Goal: Information Seeking & Learning: Learn about a topic

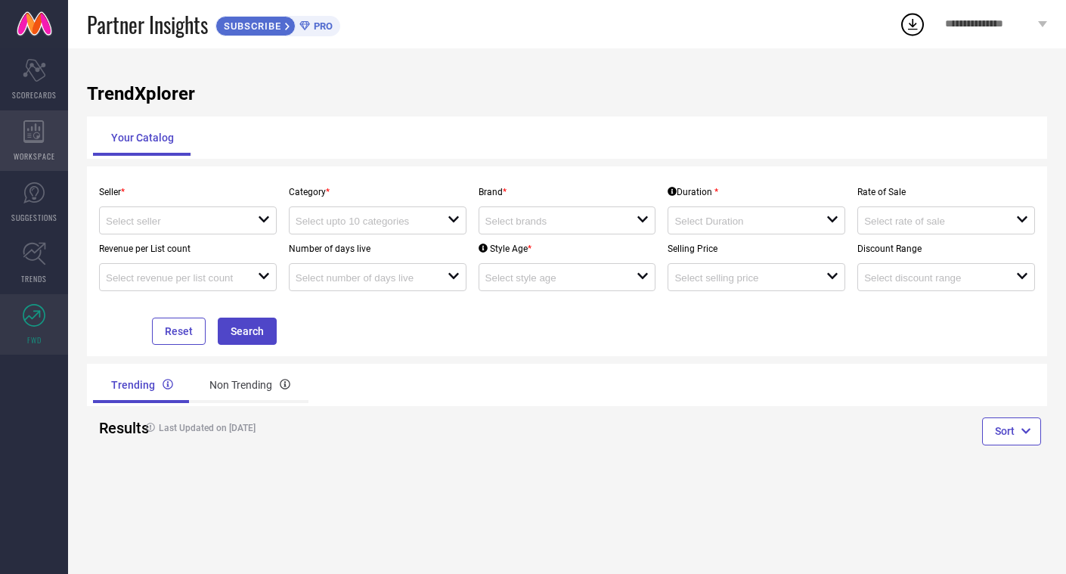
click at [40, 148] on div "WORKSPACE" at bounding box center [34, 140] width 68 height 60
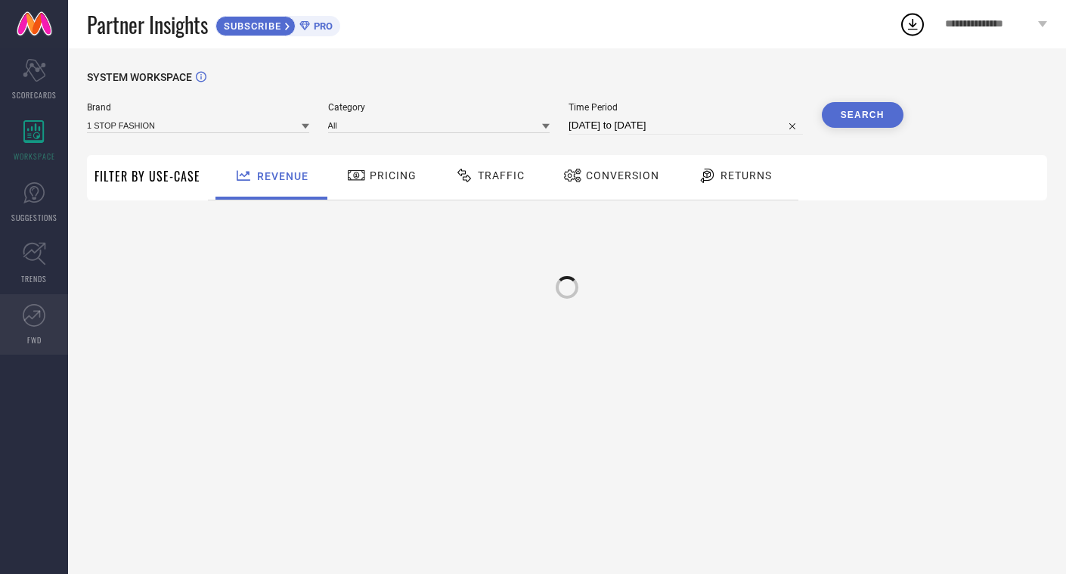
type input "1 STOP FASHION"
type input "All"
click at [32, 336] on span "FWD" at bounding box center [34, 339] width 14 height 11
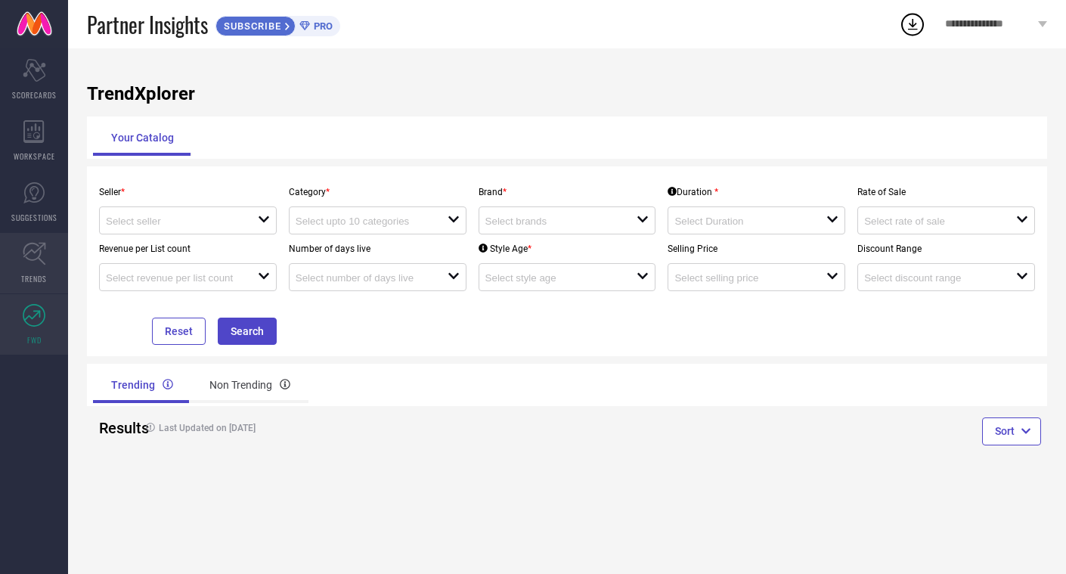
click at [30, 258] on icon at bounding box center [34, 253] width 23 height 23
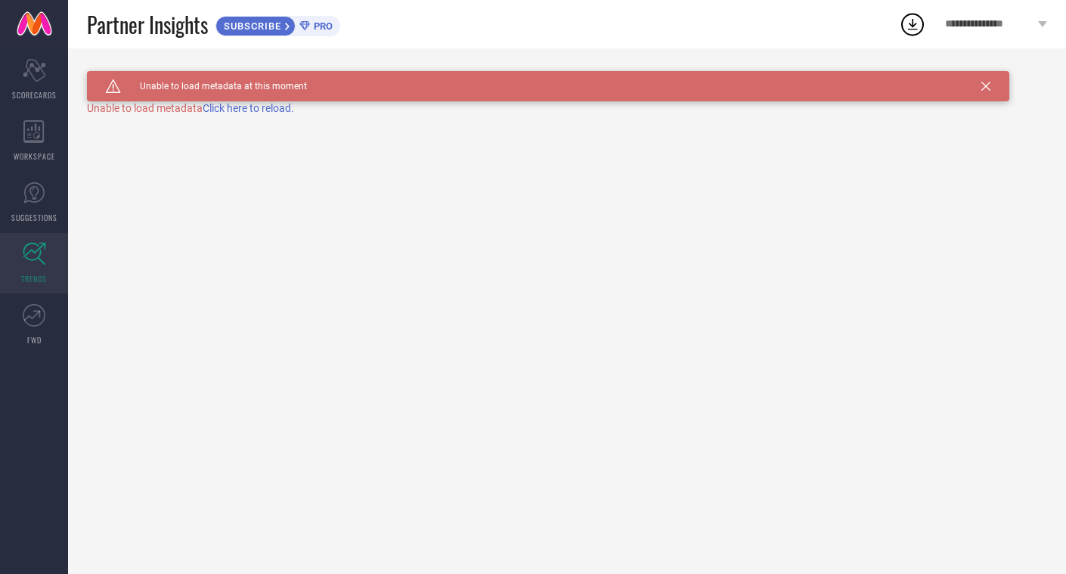
click at [238, 107] on span "Click here to reload." at bounding box center [248, 108] width 91 height 12
click at [47, 197] on link "SUGGESTIONS" at bounding box center [34, 202] width 68 height 60
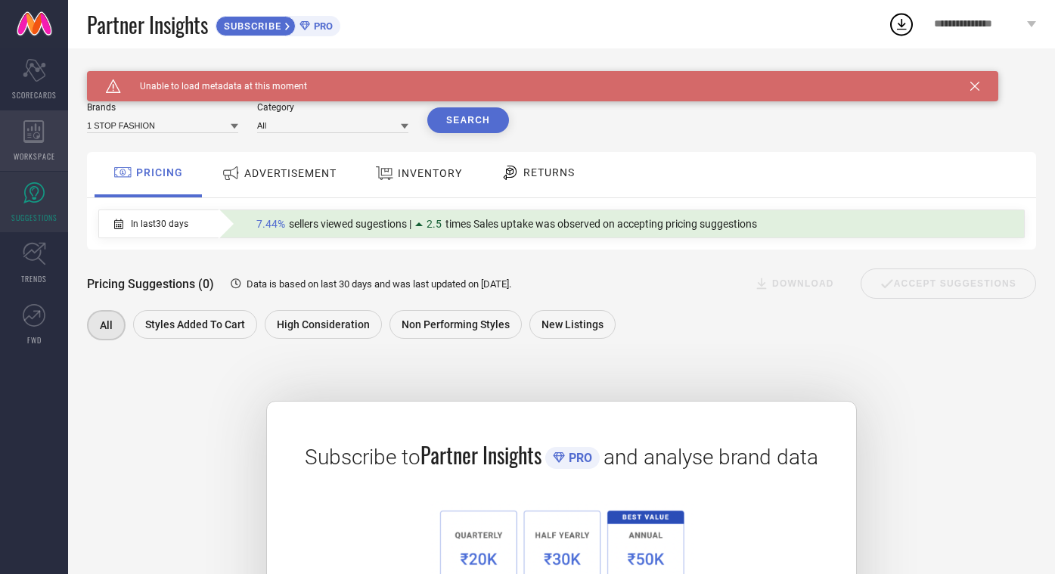
click at [42, 139] on icon at bounding box center [33, 131] width 21 height 23
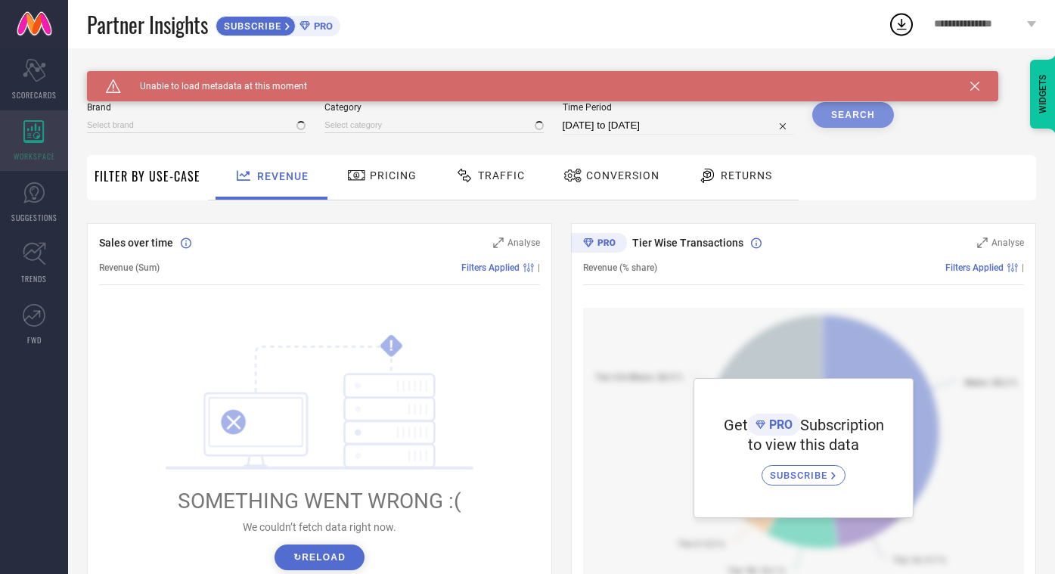
type input "1 STOP FASHION"
type input "All"
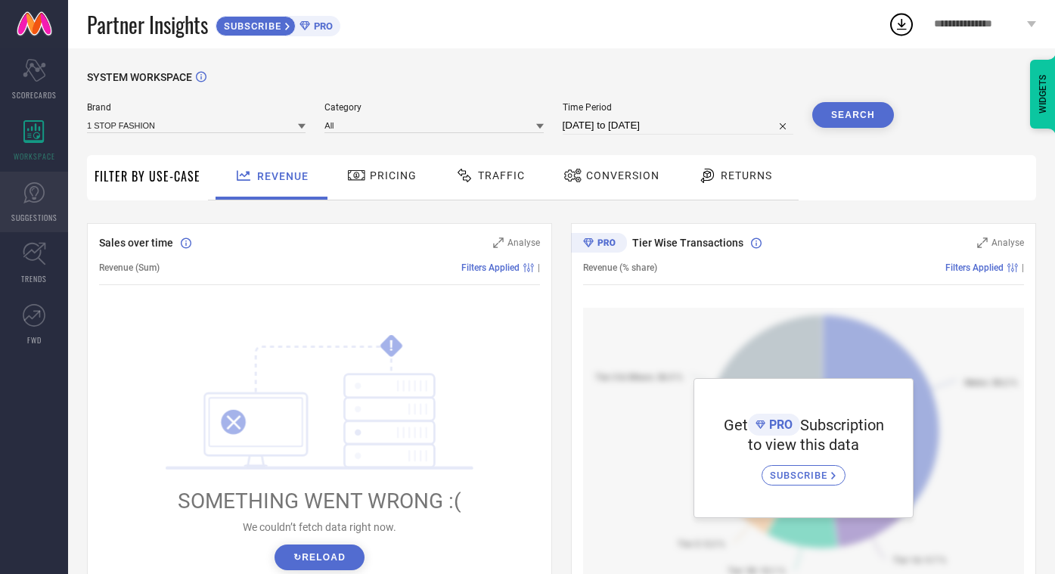
click at [43, 189] on icon at bounding box center [33, 192] width 21 height 21
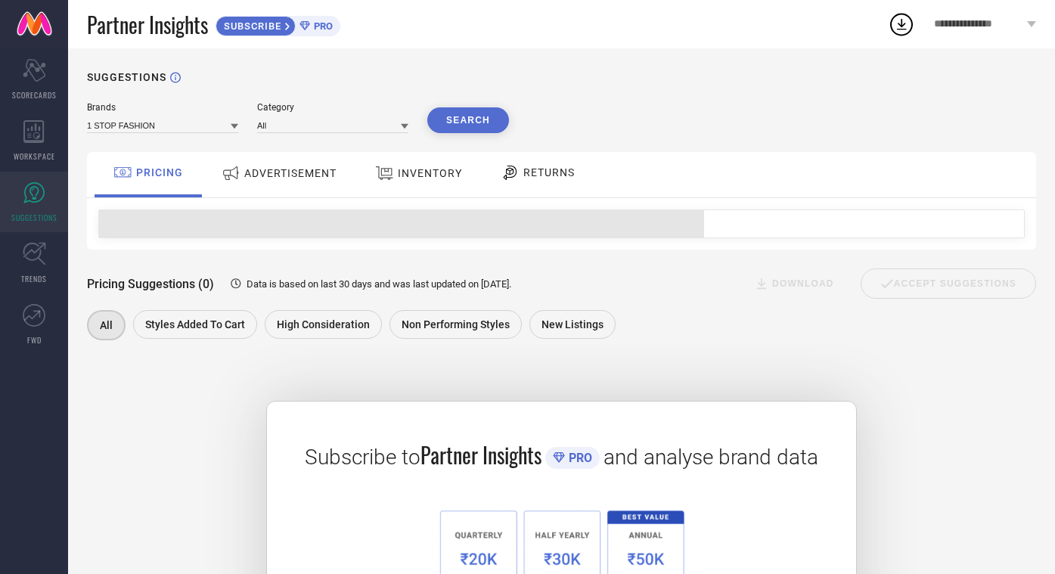
click at [283, 174] on span "ADVERTISEMENT" at bounding box center [290, 173] width 92 height 12
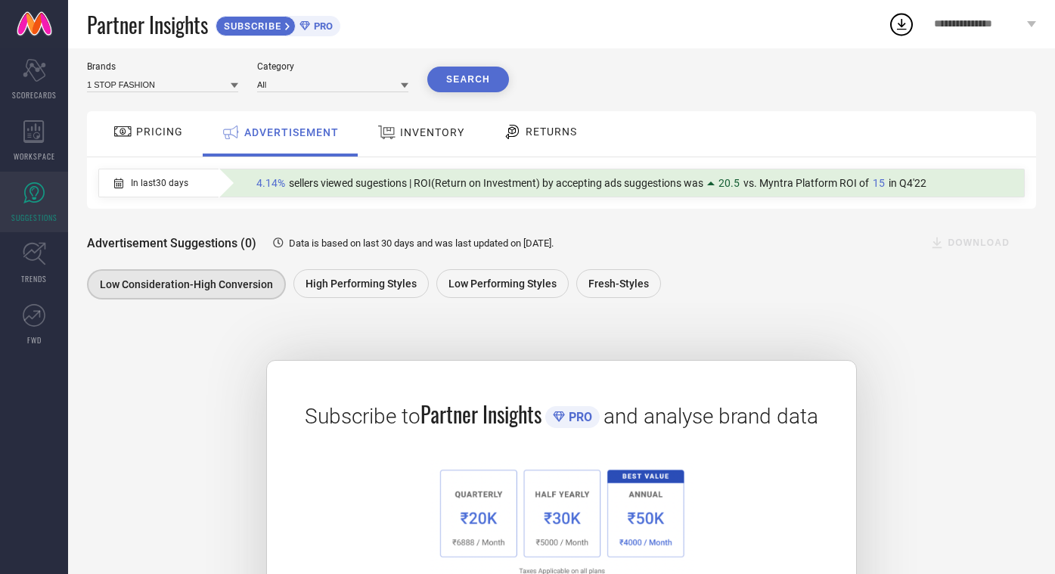
scroll to position [33, 0]
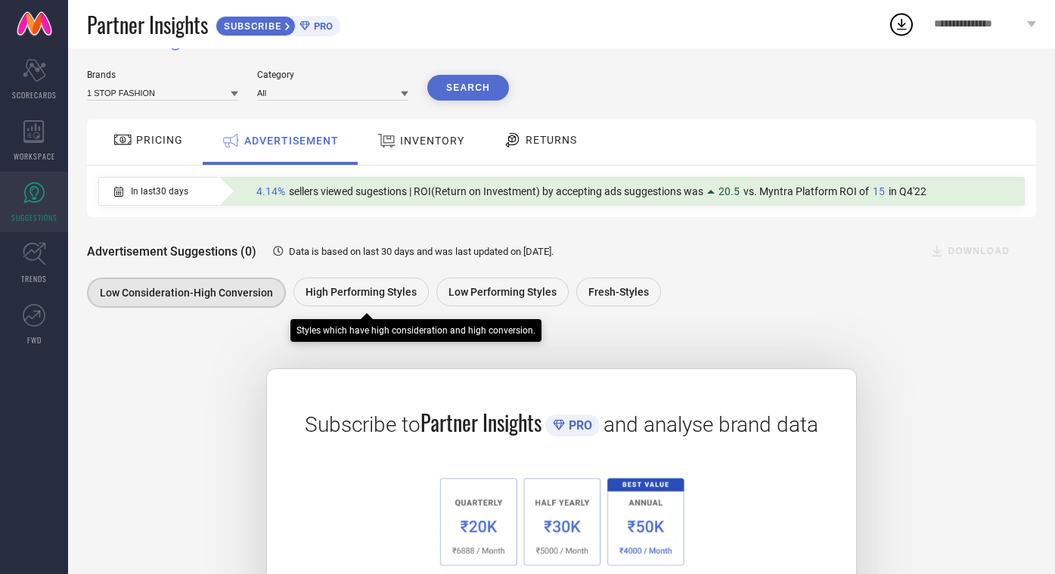
click at [341, 294] on span "High Performing Styles" at bounding box center [360, 292] width 111 height 12
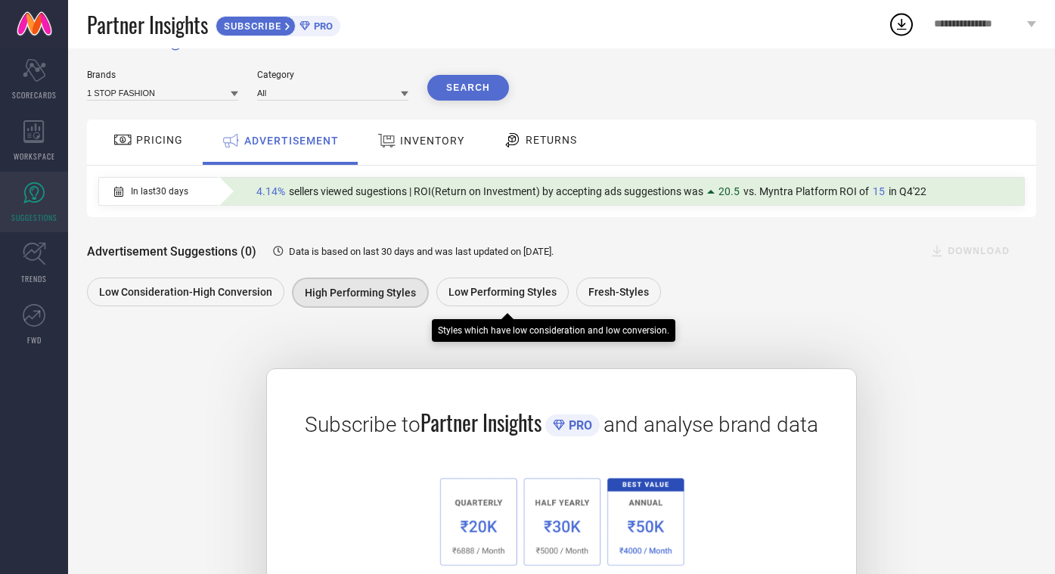
click at [480, 289] on span "Low Performing Styles" at bounding box center [502, 292] width 108 height 12
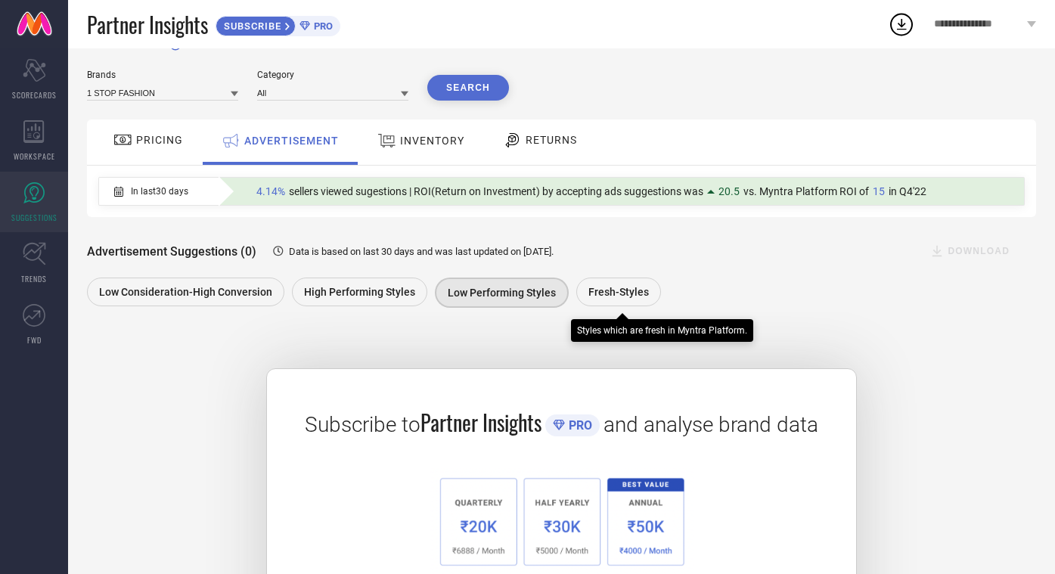
click at [618, 290] on span "Fresh-Styles" at bounding box center [618, 292] width 60 height 12
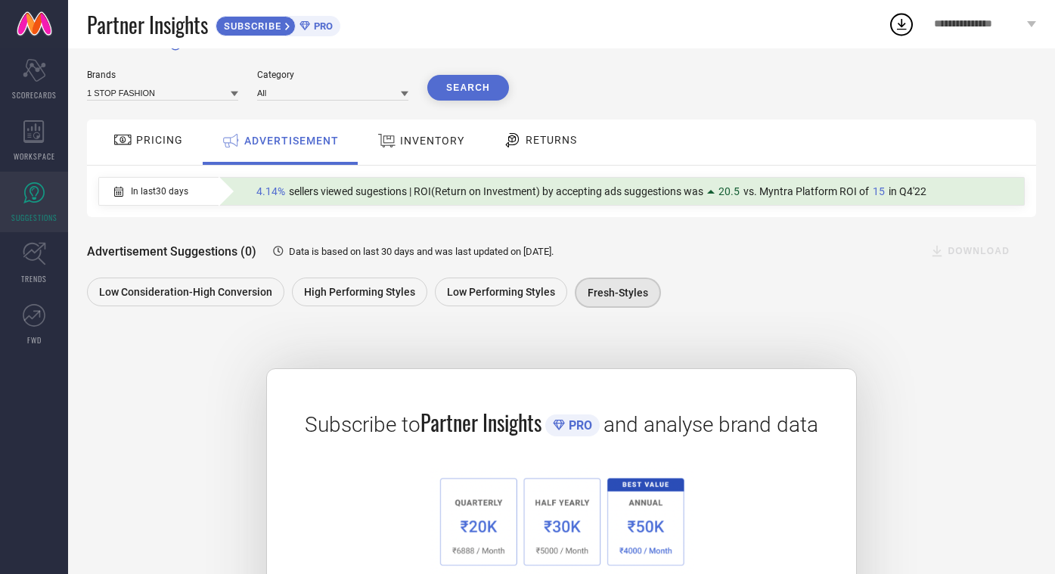
click at [430, 138] on span "INVENTORY" at bounding box center [432, 141] width 64 height 12
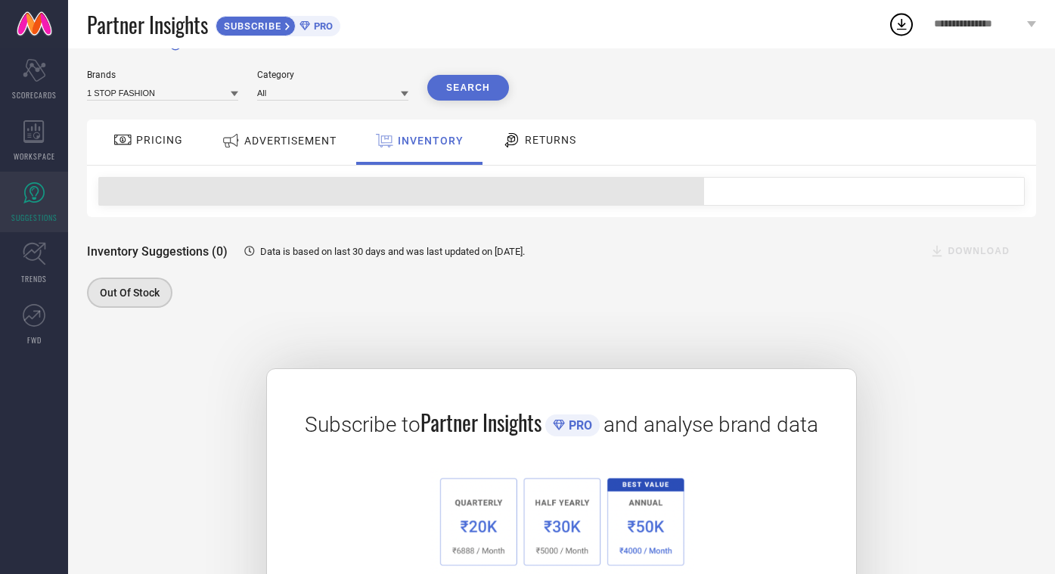
click at [578, 147] on div "RETURNS" at bounding box center [539, 141] width 112 height 45
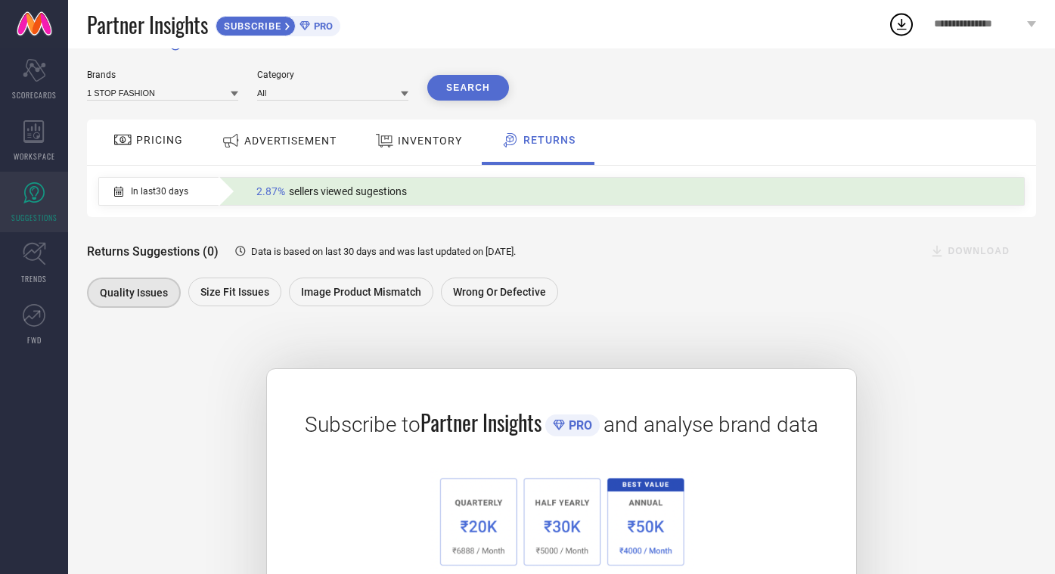
click at [122, 135] on icon at bounding box center [122, 140] width 17 height 11
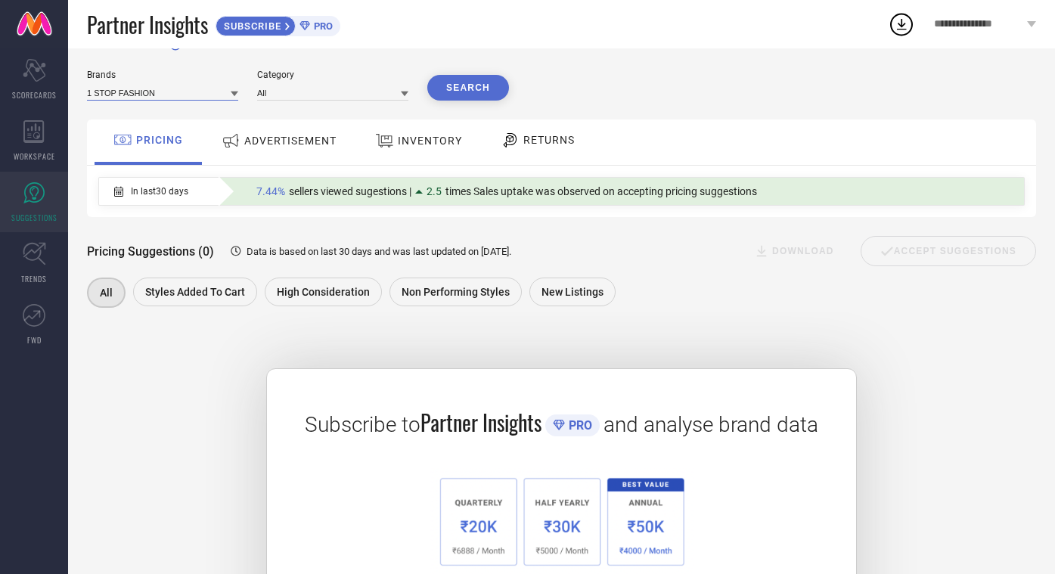
click at [215, 98] on input at bounding box center [162, 93] width 151 height 16
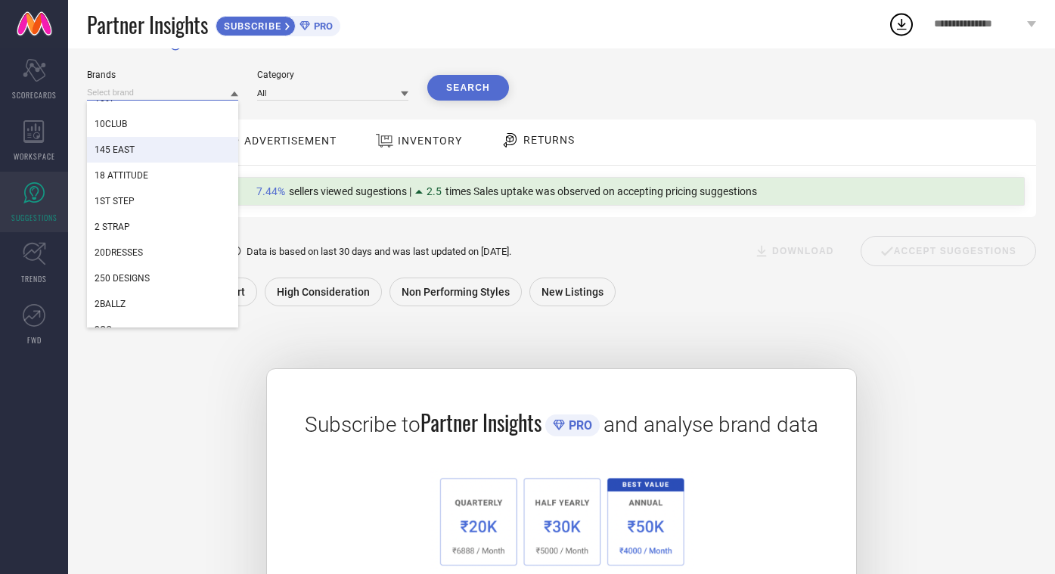
scroll to position [90, 0]
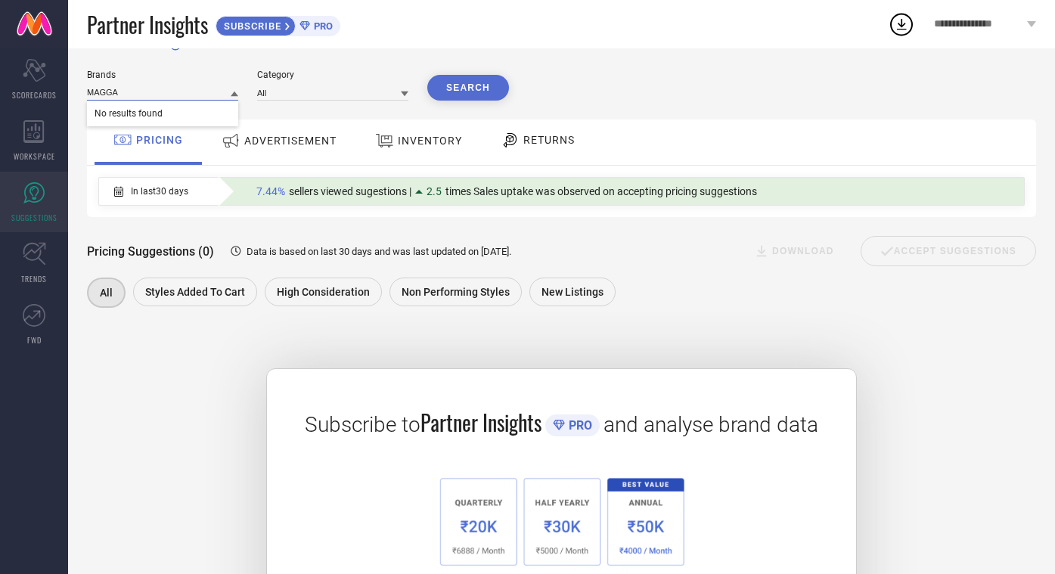
type input "MAGGA"
click at [377, 114] on div "Brands MAGGA No results found Category All Search PRICING ADVERTISEMENT INVENTO…" at bounding box center [561, 373] width 949 height 606
click at [282, 29] on span "SUBSCRIBE" at bounding box center [250, 25] width 69 height 11
click at [41, 251] on icon at bounding box center [34, 253] width 23 height 23
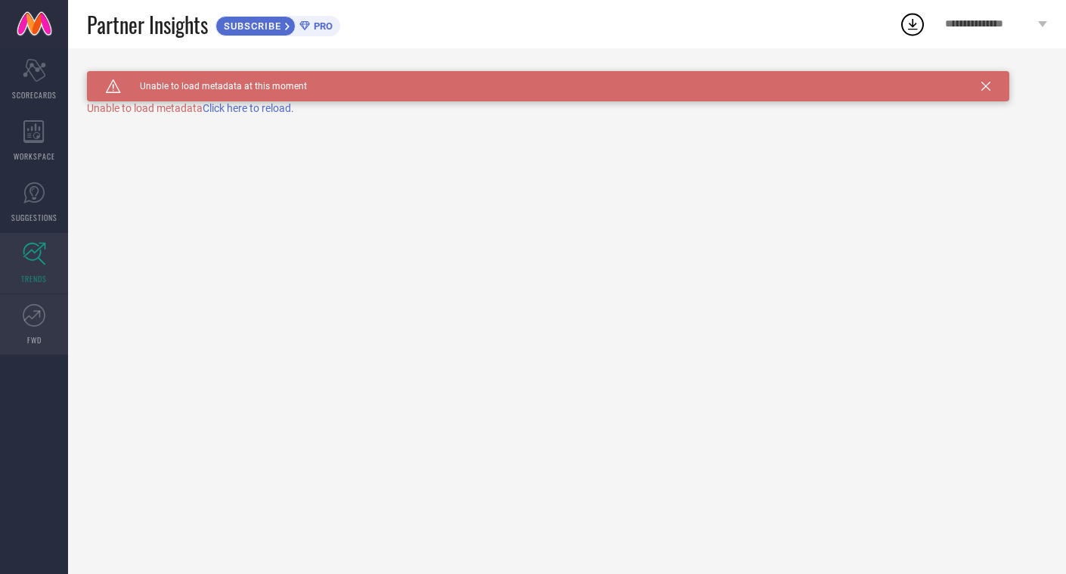
click at [40, 327] on link "FWD" at bounding box center [34, 324] width 68 height 60
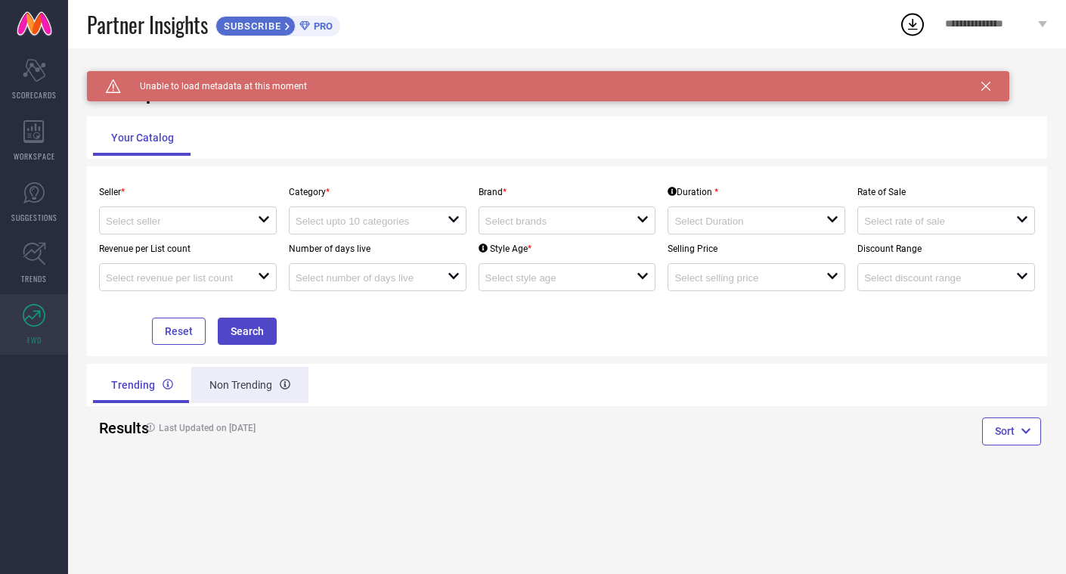
click at [249, 380] on div "Non Trending" at bounding box center [249, 385] width 117 height 36
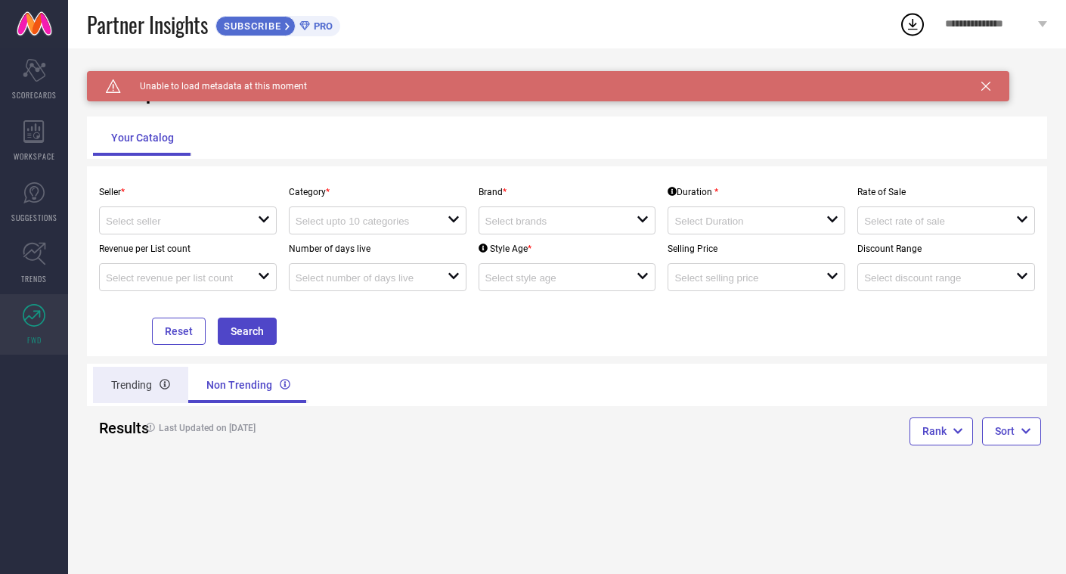
click at [135, 384] on div "Trending" at bounding box center [140, 385] width 95 height 36
click at [184, 215] on div at bounding box center [182, 220] width 152 height 14
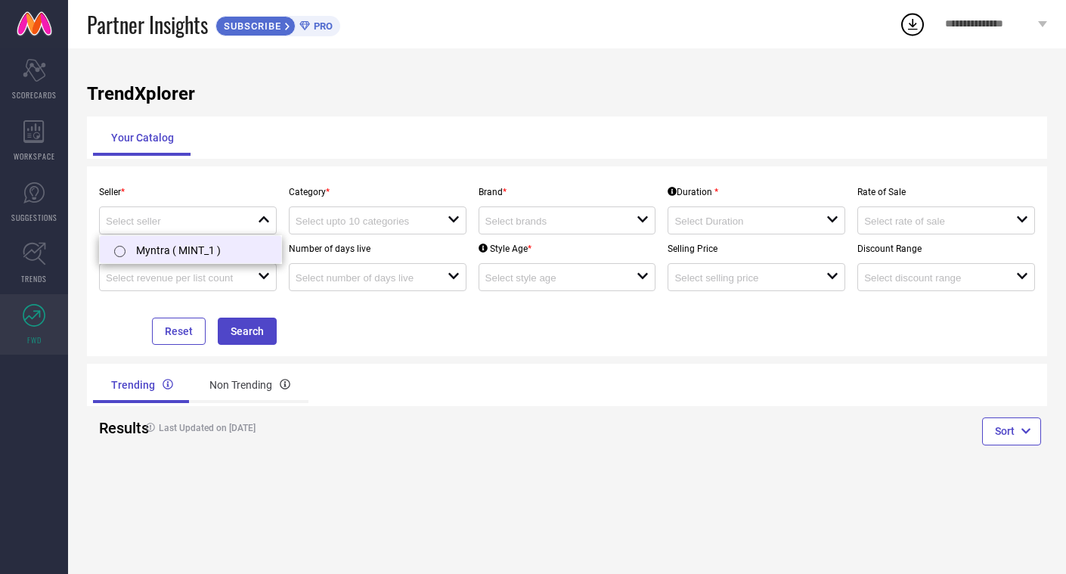
click at [175, 247] on li "Myntra ( MINT_1 )" at bounding box center [190, 249] width 181 height 27
type input "Myntra ( MINT_1 )"
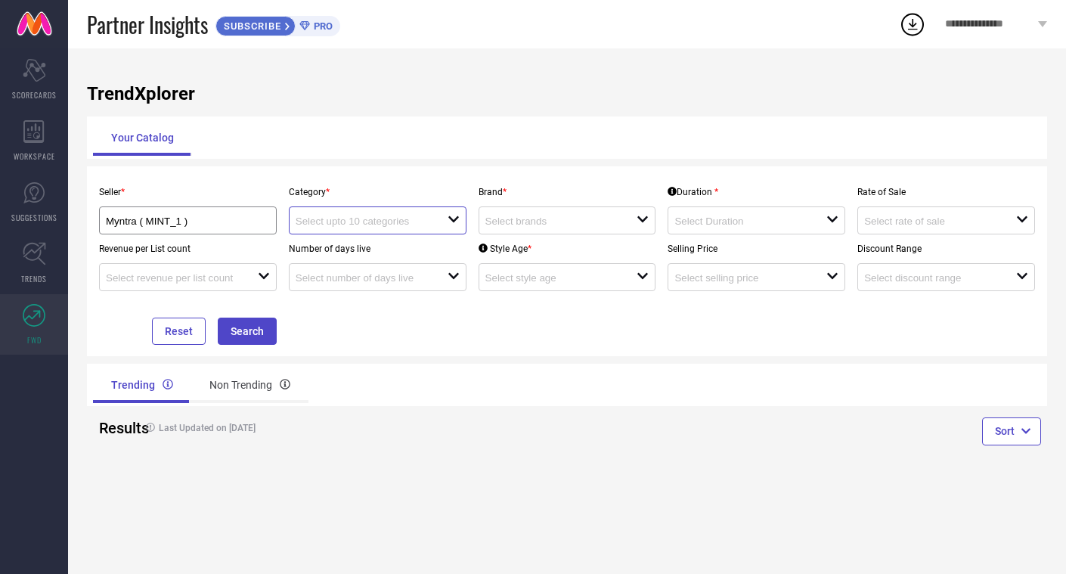
click at [363, 224] on input at bounding box center [364, 220] width 137 height 11
click at [395, 355] on div "Seller * Myntra ( MINT_1 ) Category * close Brand * open Duration * open Rate o…" at bounding box center [567, 261] width 960 height 190
click at [591, 217] on input at bounding box center [553, 220] width 137 height 11
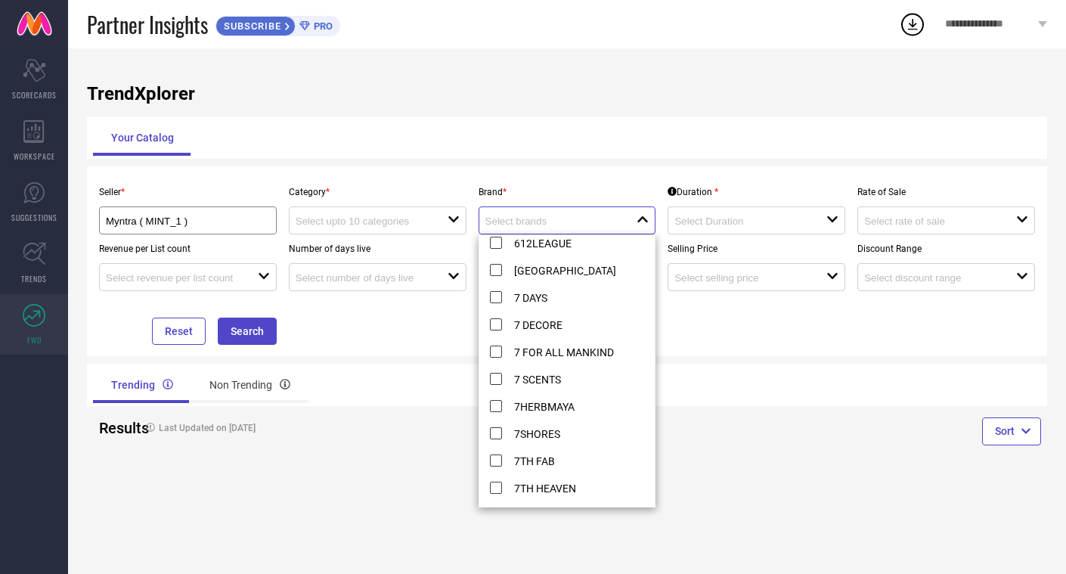
scroll to position [1016, 0]
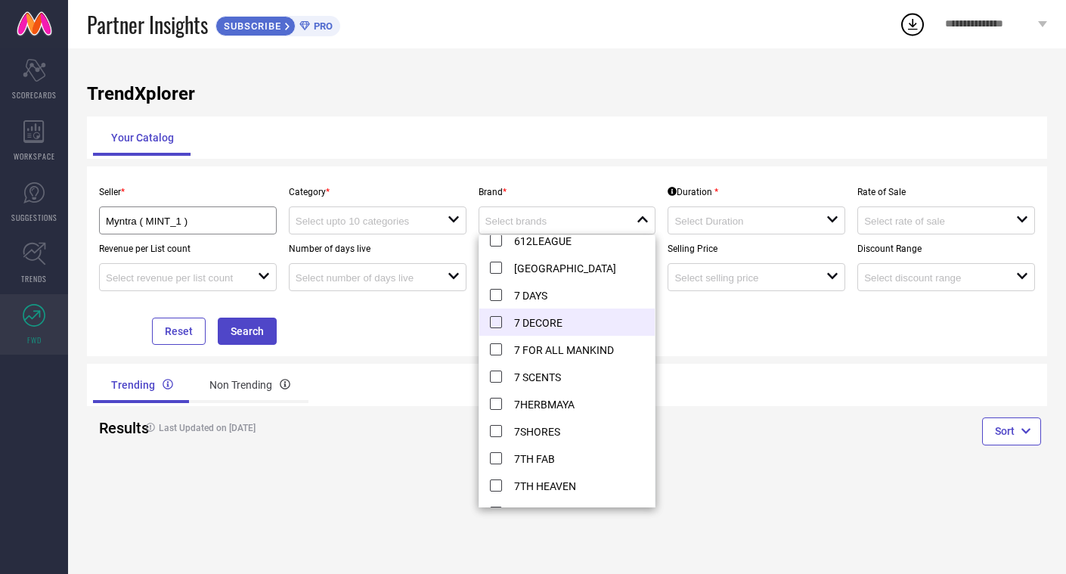
click at [556, 321] on li "7 DECORE" at bounding box center [569, 321] width 181 height 27
type input "7 DECORE"
click at [318, 333] on div "Seller * Myntra ( MINT_1 ) Category * open Brand * 7 DECORE reset Duration * op…" at bounding box center [567, 261] width 948 height 167
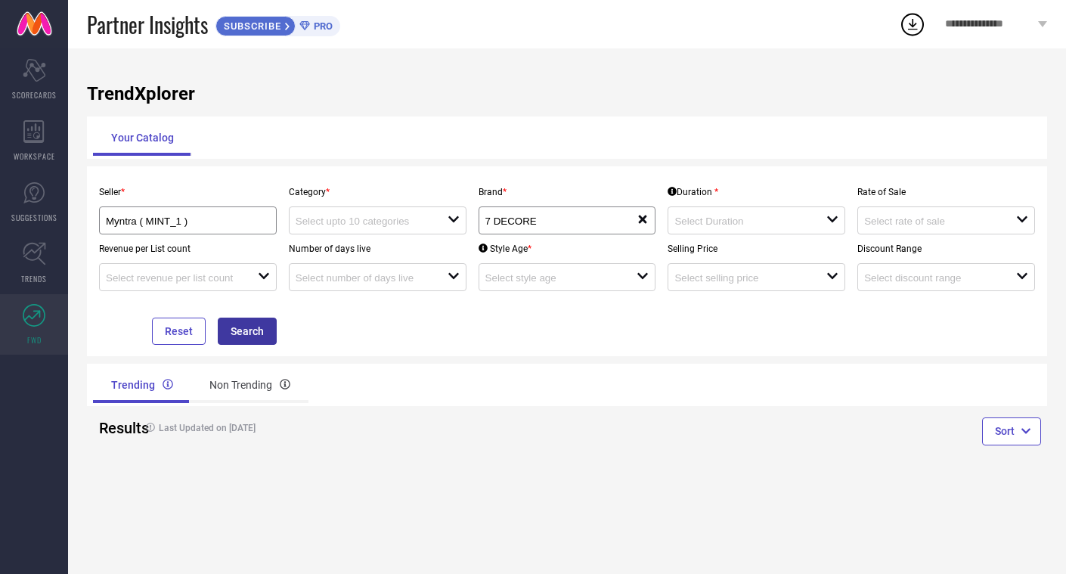
click at [234, 331] on button "Search" at bounding box center [247, 331] width 59 height 27
click at [431, 219] on input at bounding box center [364, 220] width 137 height 11
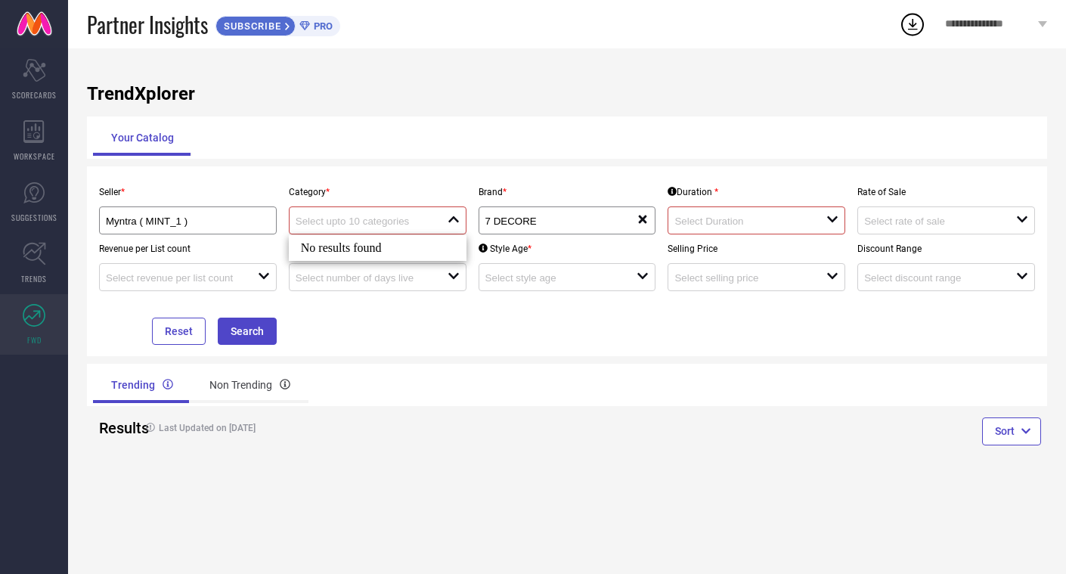
click at [410, 246] on div "No results found" at bounding box center [378, 248] width 178 height 26
click at [841, 231] on div "open" at bounding box center [757, 220] width 178 height 28
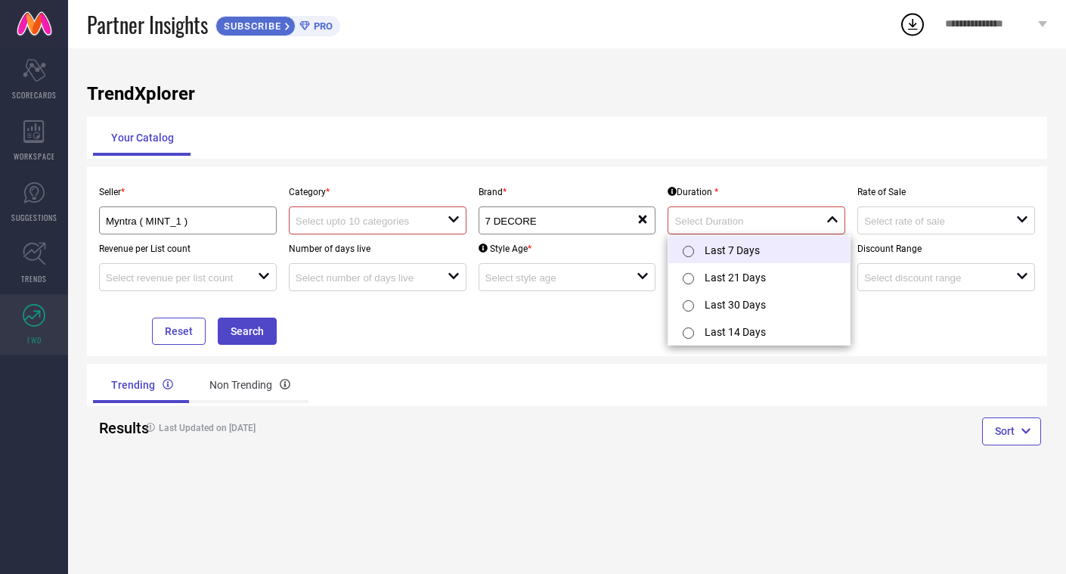
click at [795, 255] on li "Last 7 Days" at bounding box center [758, 249] width 181 height 27
type input "Last 7 Days"
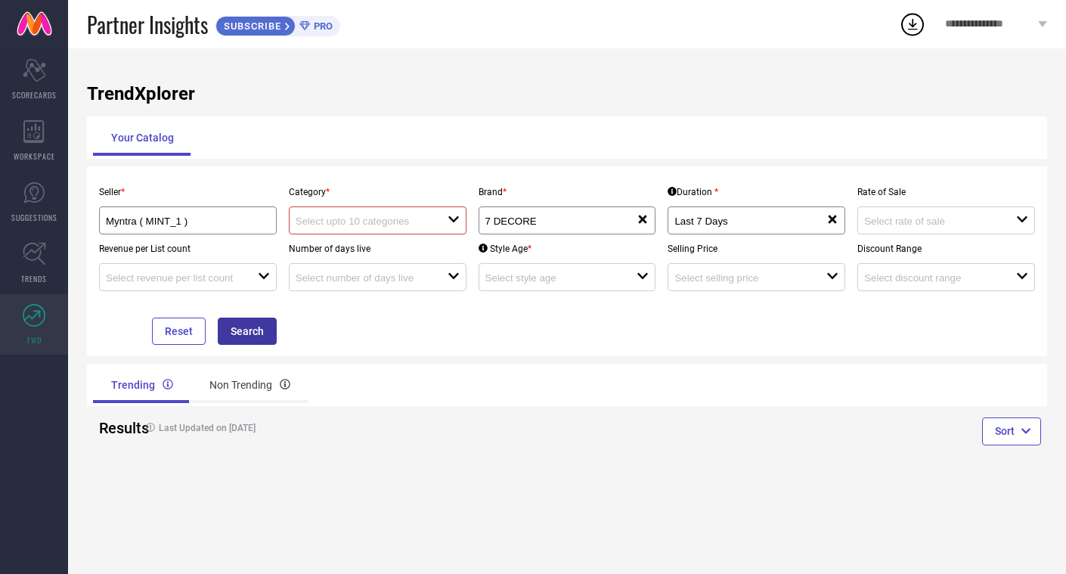
click at [241, 327] on button "Search" at bounding box center [247, 331] width 59 height 27
click at [246, 222] on input "Myntra ( MINT_1 )" at bounding box center [179, 220] width 147 height 11
click at [323, 217] on input at bounding box center [364, 220] width 137 height 11
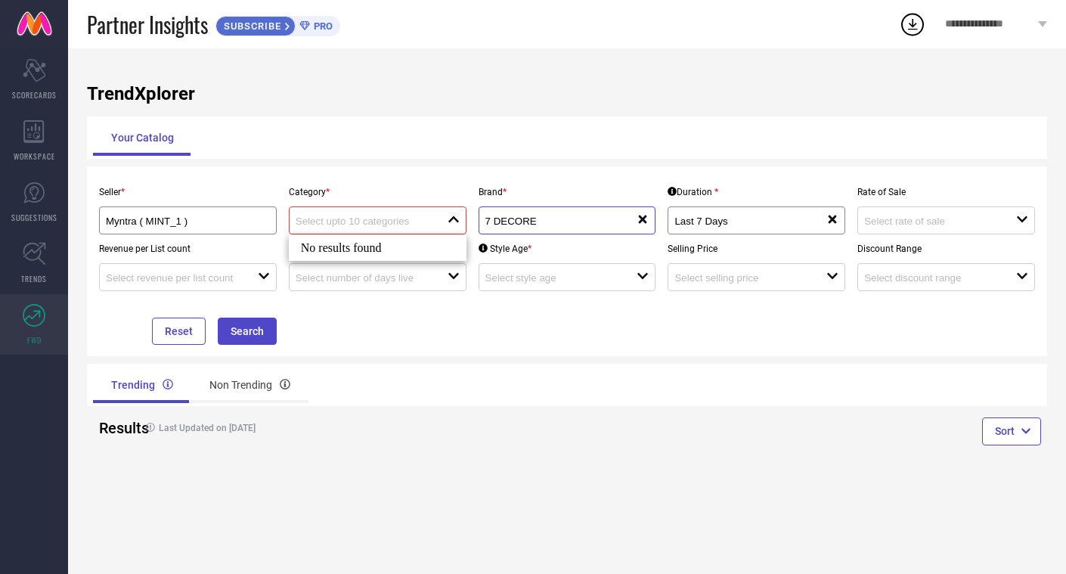
click at [545, 224] on input "7 DECORE" at bounding box center [553, 220] width 137 height 11
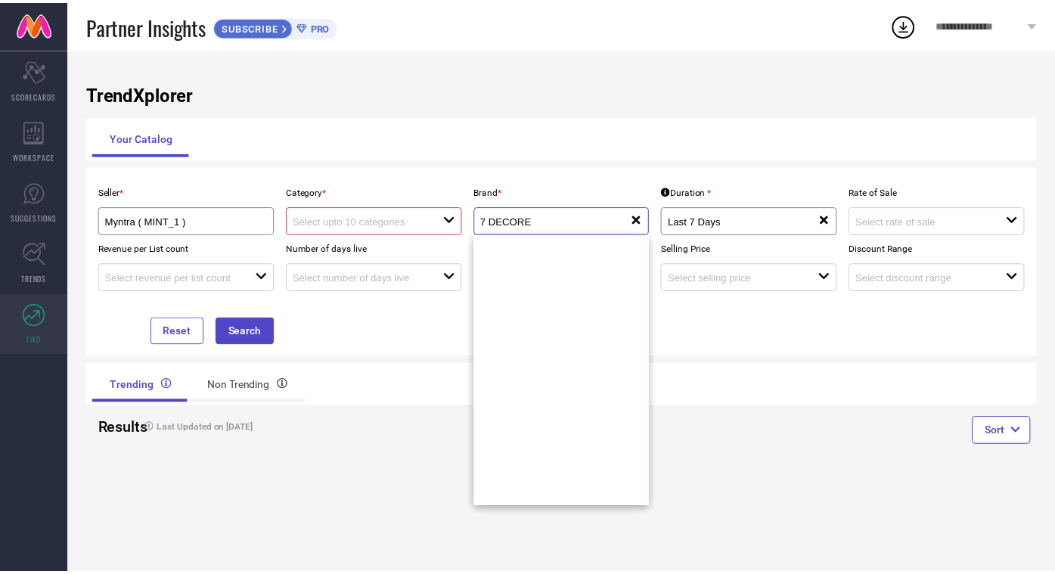
scroll to position [1569, 0]
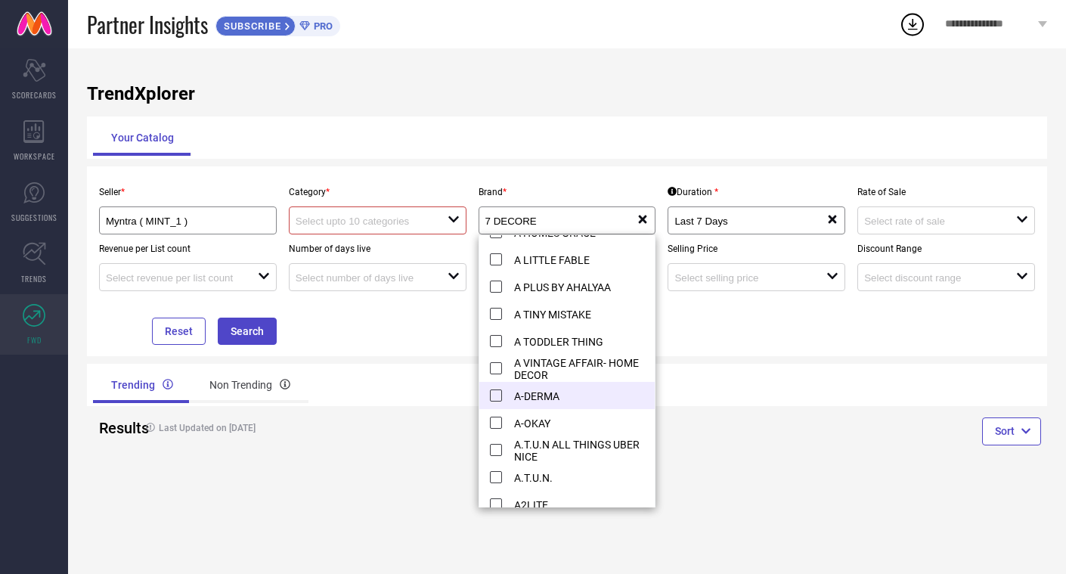
click at [541, 389] on li "A-DERMA" at bounding box center [569, 395] width 181 height 27
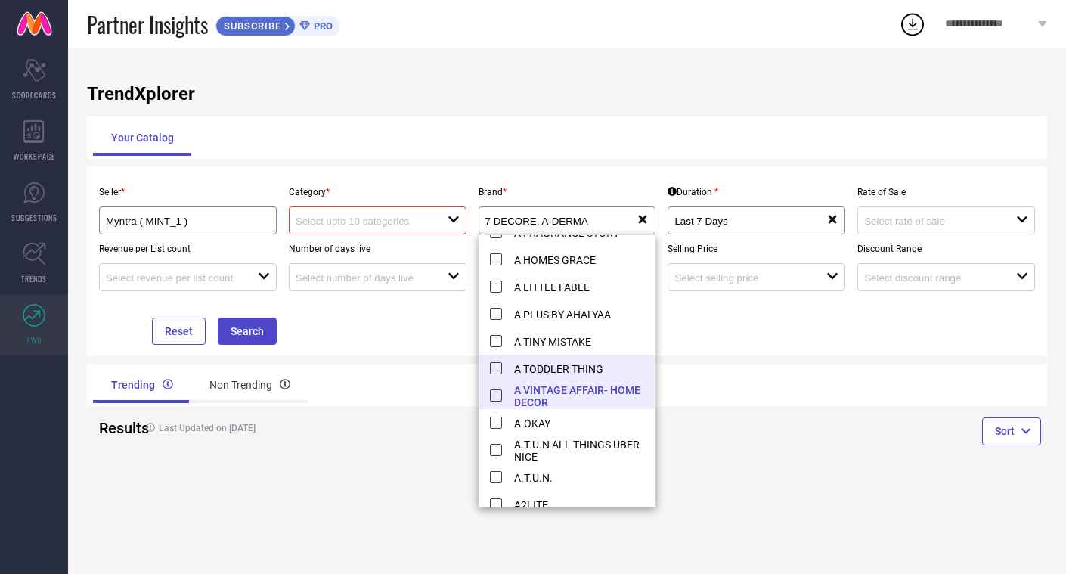
click at [537, 380] on li "A TODDLER THING" at bounding box center [569, 368] width 181 height 27
type input "7 DECORE, + 2 more"
click at [459, 349] on div "Seller * Myntra ( MINT_1 ) Category * open Brand * 7 DECORE, + 2 more reset Dur…" at bounding box center [567, 261] width 960 height 190
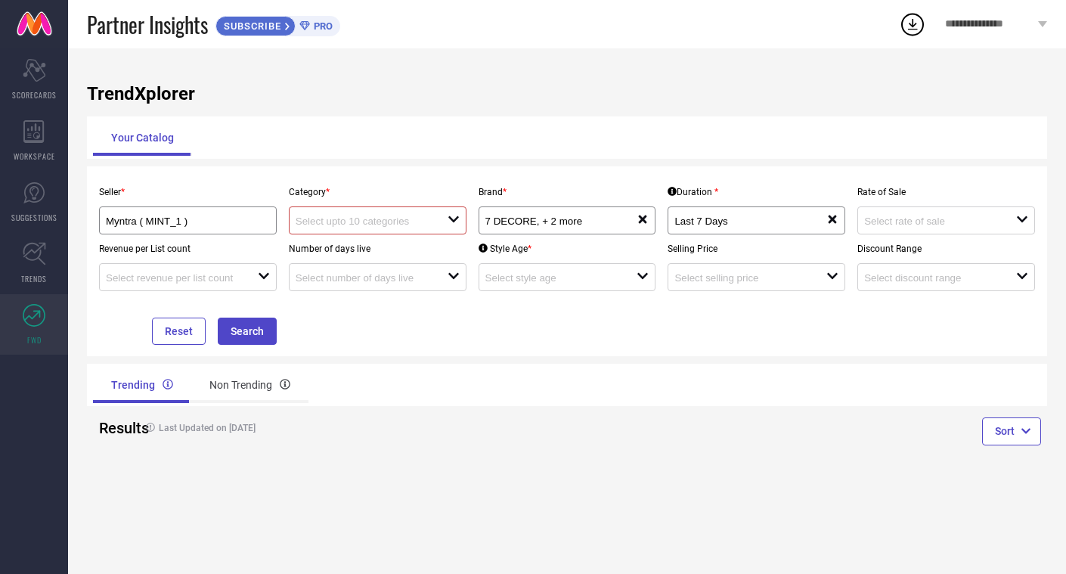
click at [409, 215] on div at bounding box center [372, 220] width 152 height 14
click at [388, 243] on div "No results found" at bounding box center [378, 248] width 178 height 26
click at [419, 345] on div "Seller * Myntra ( MINT_1 ) Category * close Brand * 7 DECORE, + 2 more reset Du…" at bounding box center [567, 261] width 960 height 190
click at [252, 332] on button "Search" at bounding box center [247, 331] width 59 height 27
click at [225, 383] on div "Non Trending" at bounding box center [249, 385] width 117 height 36
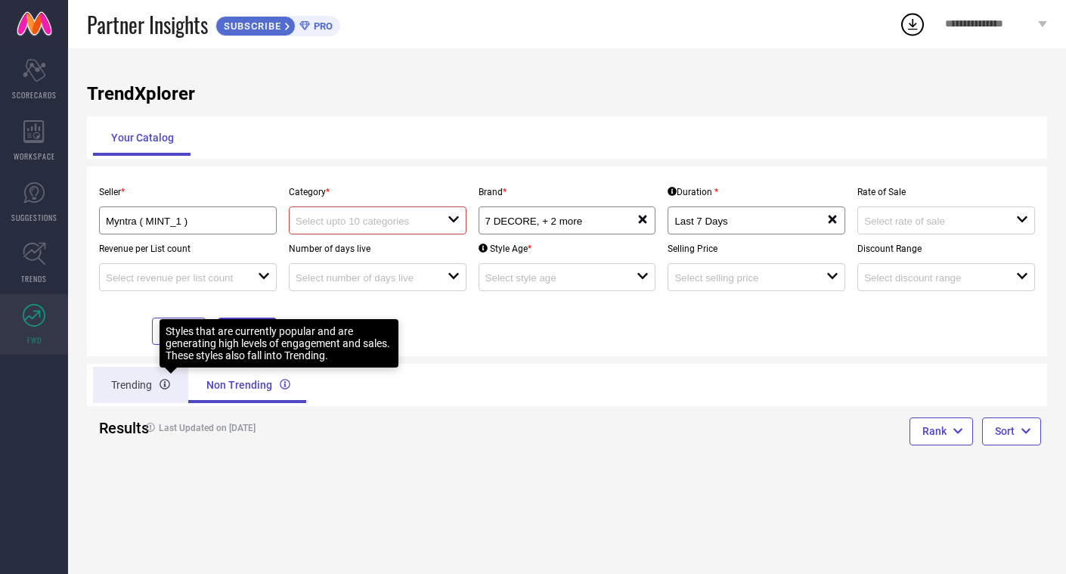
click at [163, 392] on div at bounding box center [165, 385] width 11 height 18
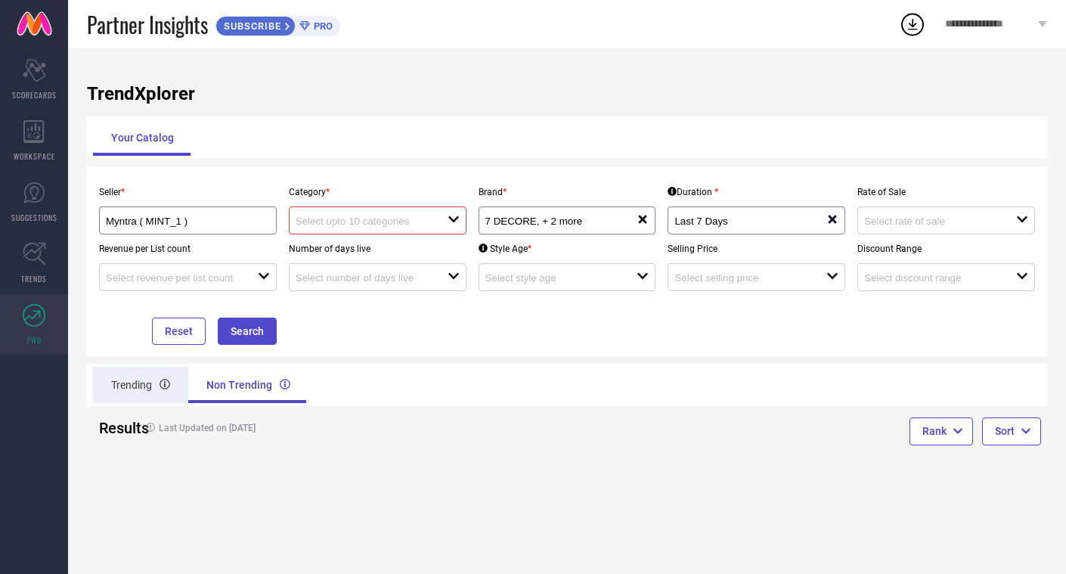
click at [147, 395] on div "Trending" at bounding box center [140, 385] width 95 height 36
click at [907, 27] on icon at bounding box center [912, 24] width 27 height 27
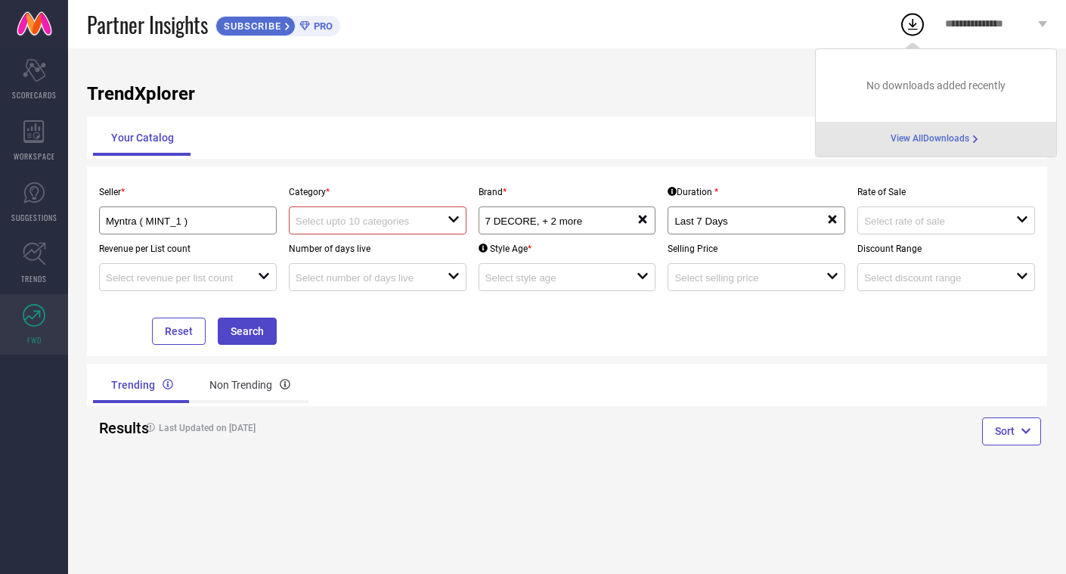
click at [720, 57] on div "TrendXplorer Your Catalog Seller * Myntra ( MINT_1 ) Category * open Brand * 7 …" at bounding box center [567, 310] width 998 height 525
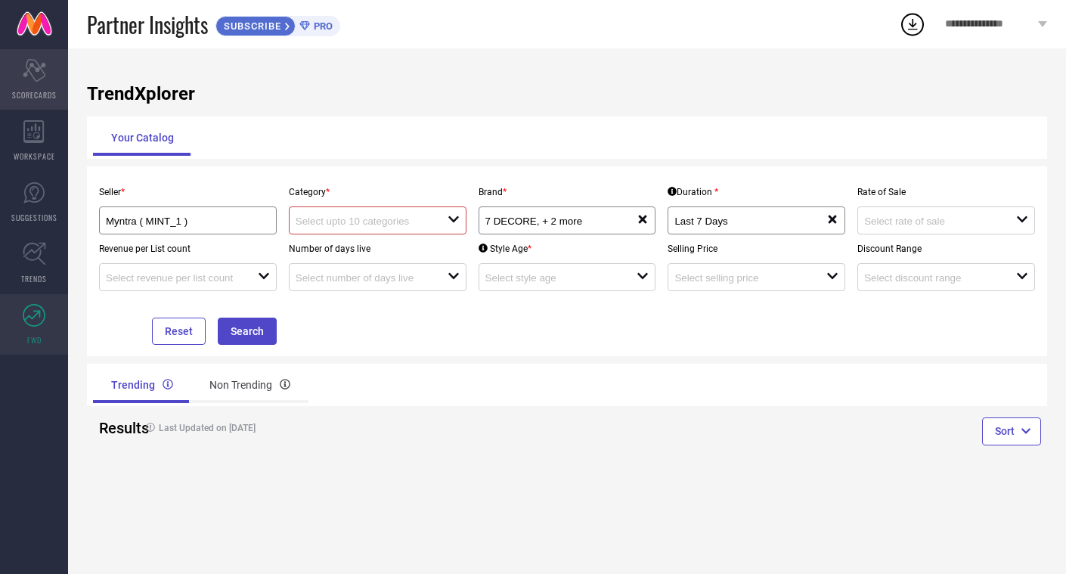
click at [43, 79] on icon "Scorecard" at bounding box center [34, 70] width 23 height 23
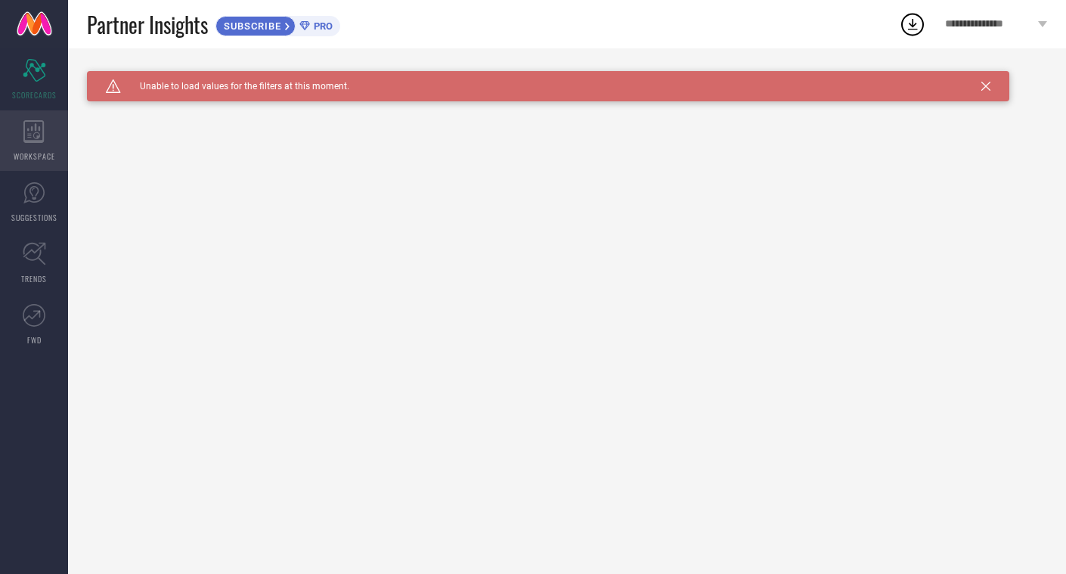
click at [34, 144] on div "WORKSPACE" at bounding box center [34, 140] width 68 height 60
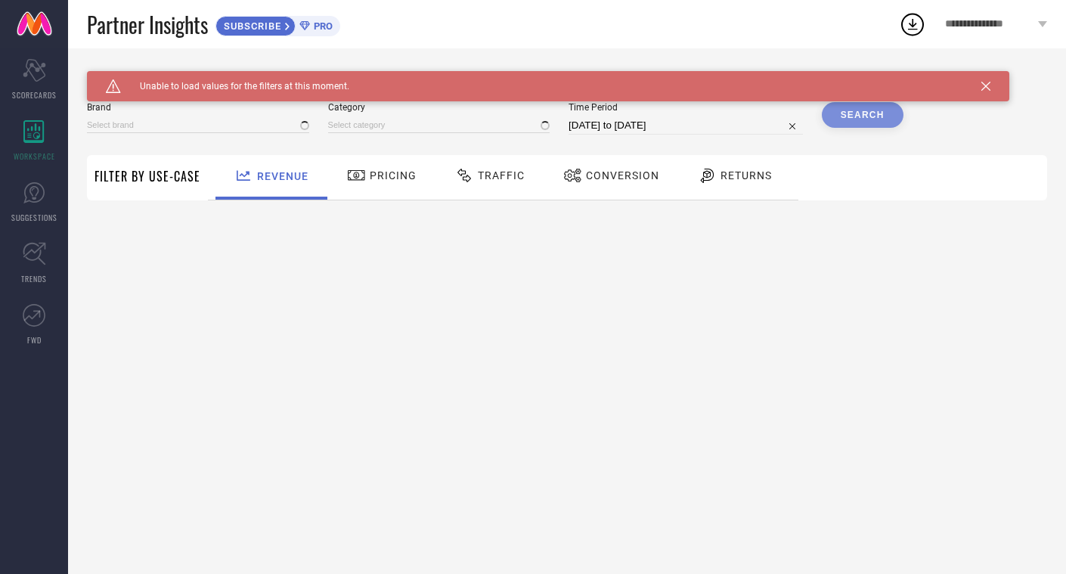
type input "1 STOP FASHION"
type input "All"
